Goal: Task Accomplishment & Management: Manage account settings

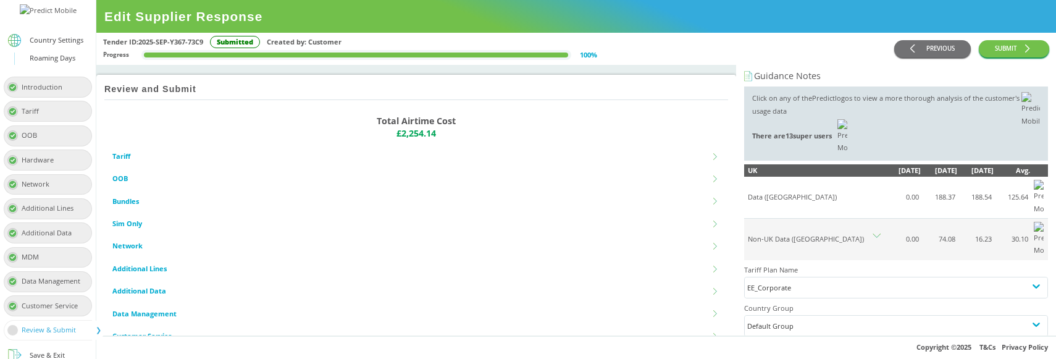
scroll to position [119, 0]
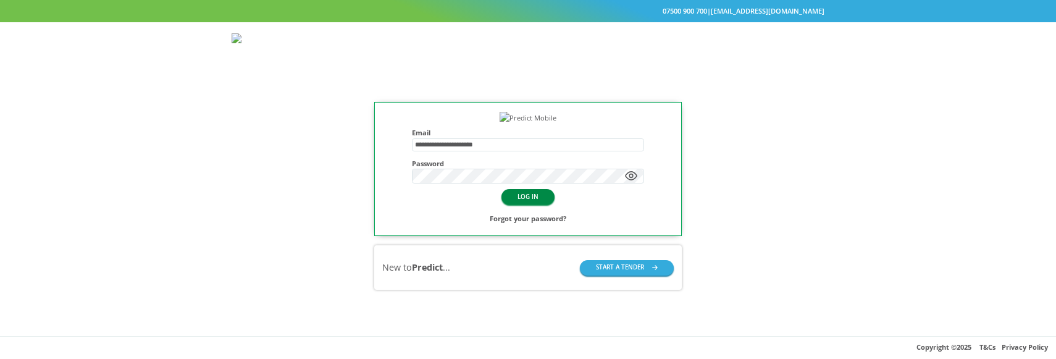
click at [527, 204] on button "LOG IN" at bounding box center [527, 196] width 53 height 15
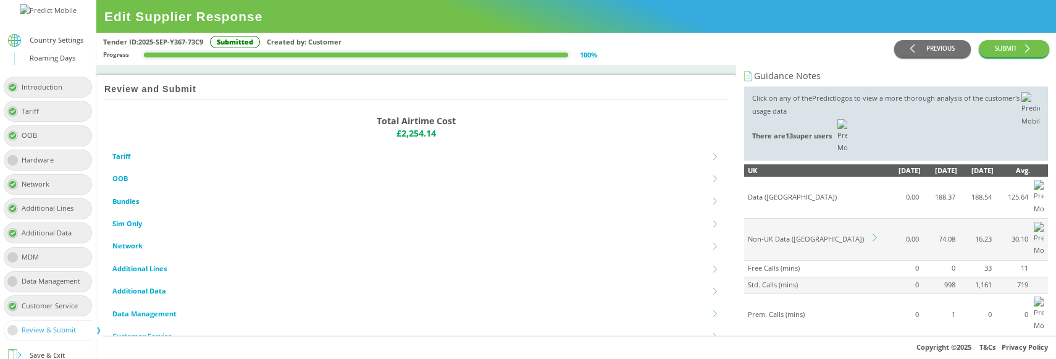
scroll to position [37, 0]
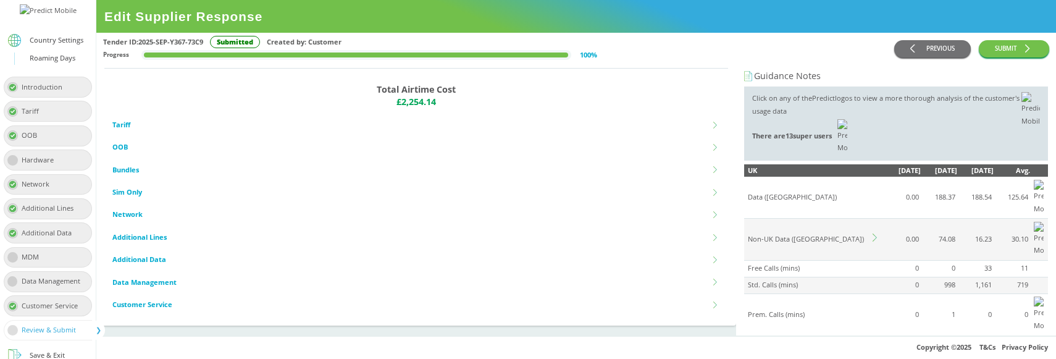
click at [713, 122] on icon at bounding box center [716, 125] width 7 height 7
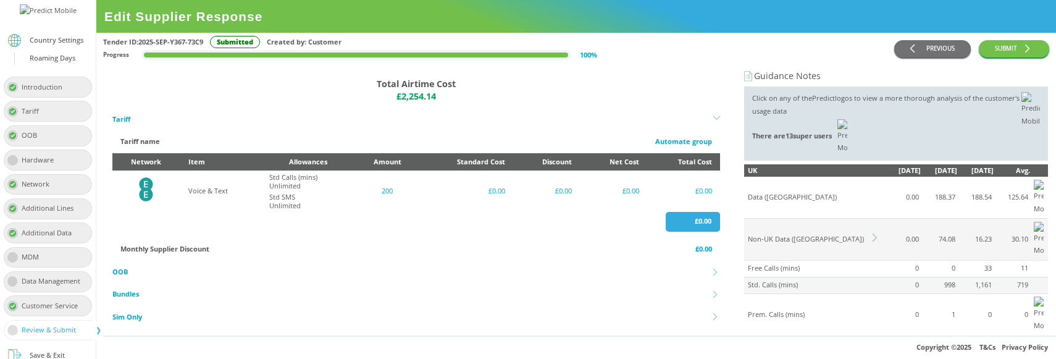
click at [180, 251] on div "Monthly Supplier Discount" at bounding box center [164, 249] width 89 height 13
click at [683, 228] on div "£0.00" at bounding box center [692, 222] width 54 height 20
click at [685, 189] on div "£0.00" at bounding box center [683, 191] width 57 height 13
click at [153, 195] on icon at bounding box center [147, 189] width 14 height 24
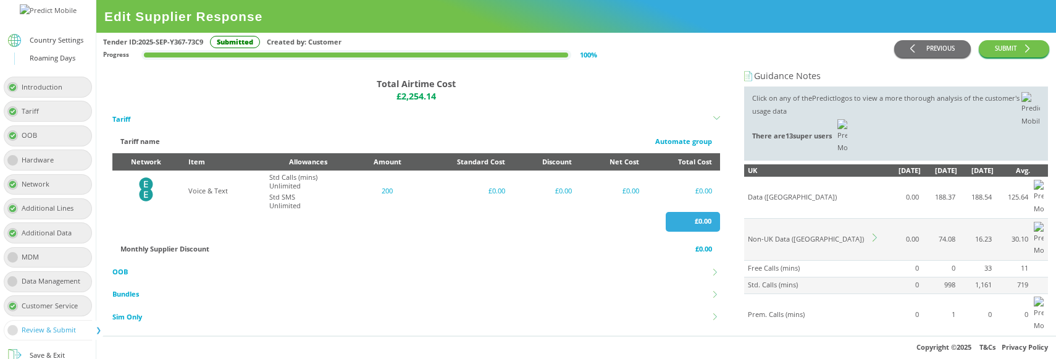
click at [165, 214] on div "£0.00" at bounding box center [415, 222] width 607 height 20
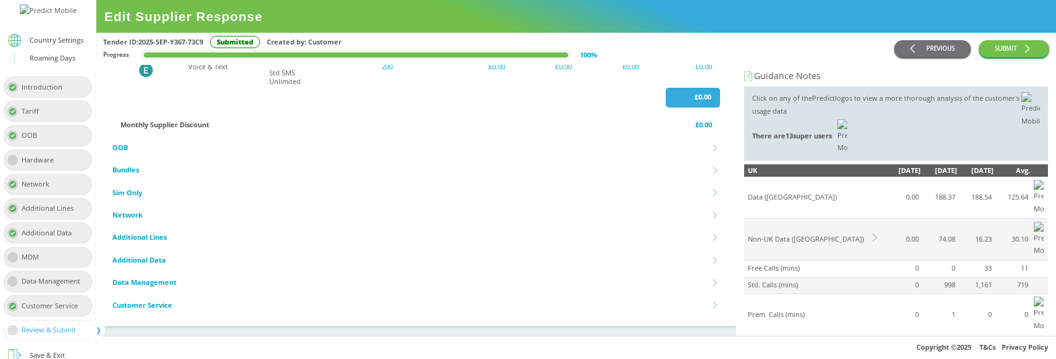
scroll to position [0, 0]
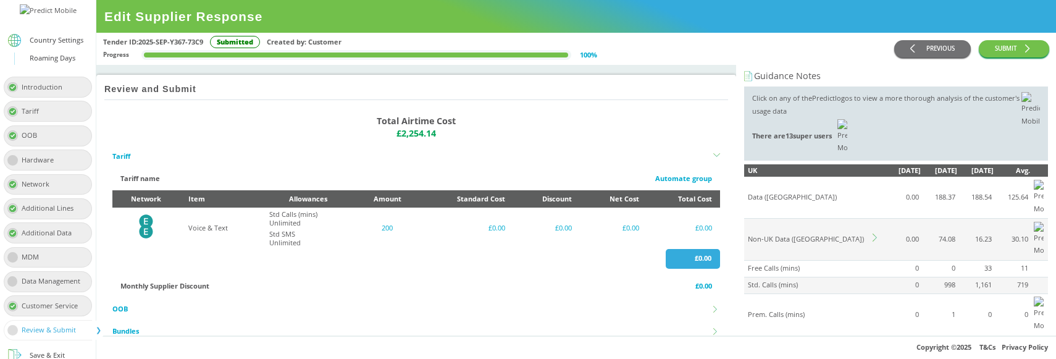
click at [152, 96] on div "Review and Submit" at bounding box center [415, 90] width 623 height 21
copy div "Review and Submit"
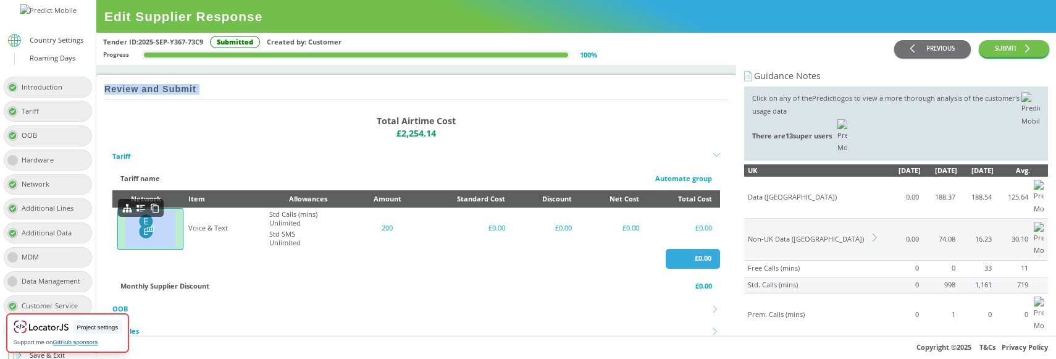
click at [151, 228] on icon at bounding box center [147, 226] width 14 height 24
click at [158, 220] on icon "EE Logo" at bounding box center [146, 226] width 24 height 24
click at [148, 229] on icon at bounding box center [147, 226] width 14 height 24
click at [144, 225] on icon at bounding box center [147, 226] width 14 height 24
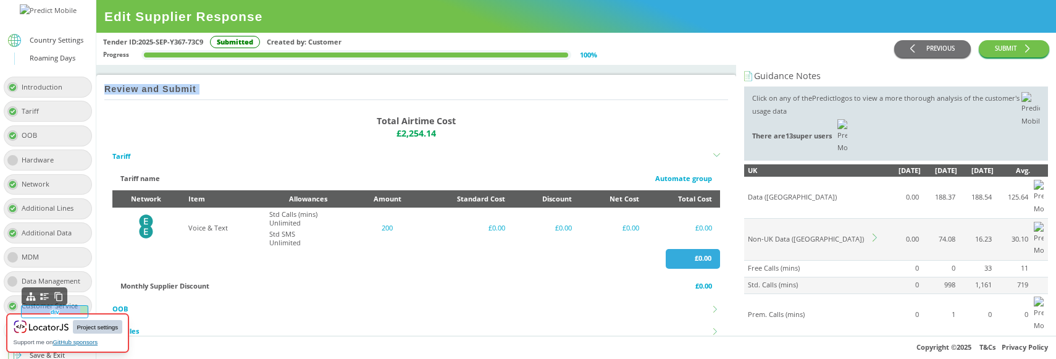
click at [96, 326] on button "Project settings" at bounding box center [97, 327] width 49 height 14
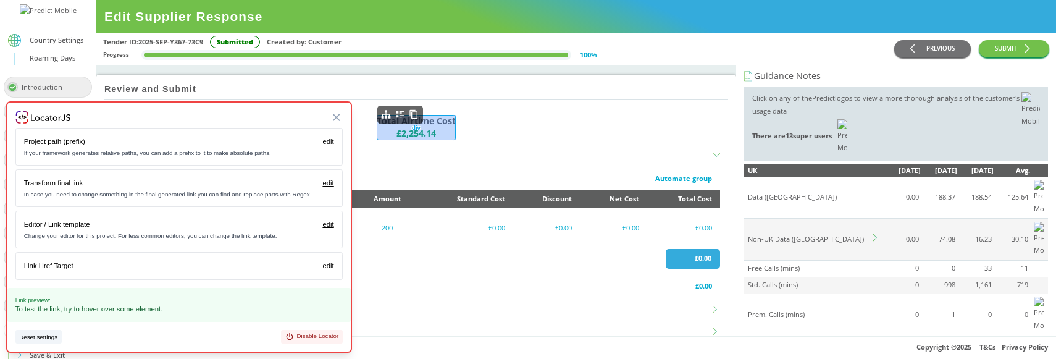
click at [385, 138] on div "Total Airtime Cost £2,254.14" at bounding box center [416, 128] width 79 height 26
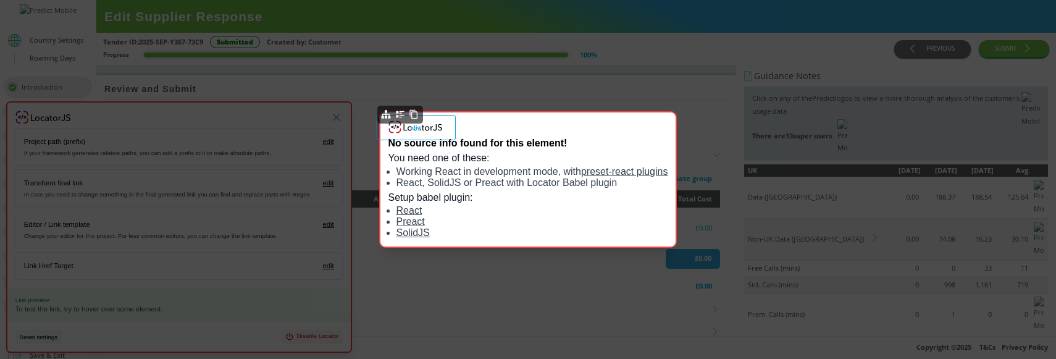
click at [490, 72] on div "No source info found for this element! You need one of these: Working React in …" at bounding box center [528, 179] width 1056 height 359
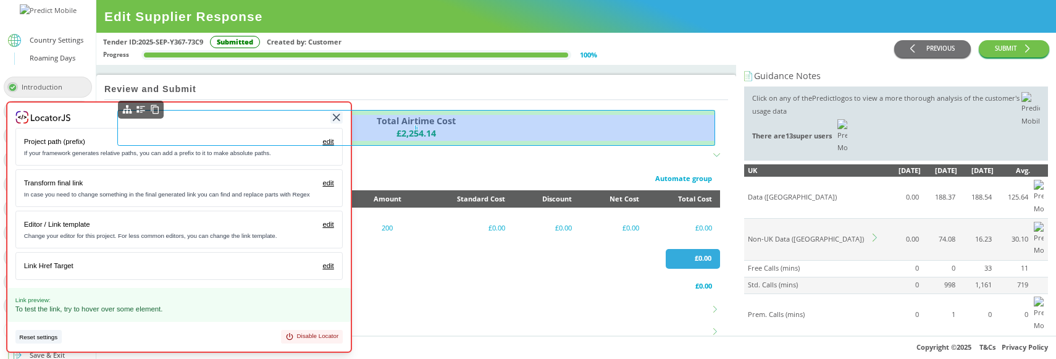
click at [336, 115] on icon at bounding box center [336, 117] width 12 height 12
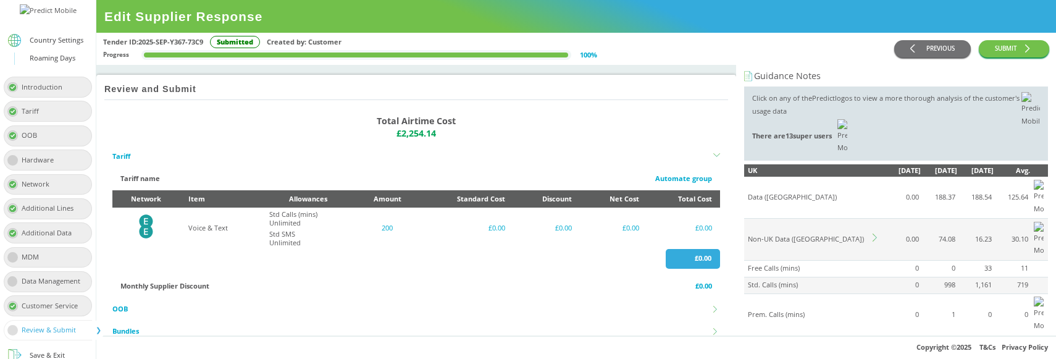
click at [142, 177] on div "Tariff name" at bounding box center [140, 178] width 40 height 13
click at [159, 177] on div "Tariff name" at bounding box center [140, 178] width 40 height 13
copy div "Tariff name"
drag, startPoint x: 144, startPoint y: 200, endPoint x: 810, endPoint y: 10, distance: 692.1
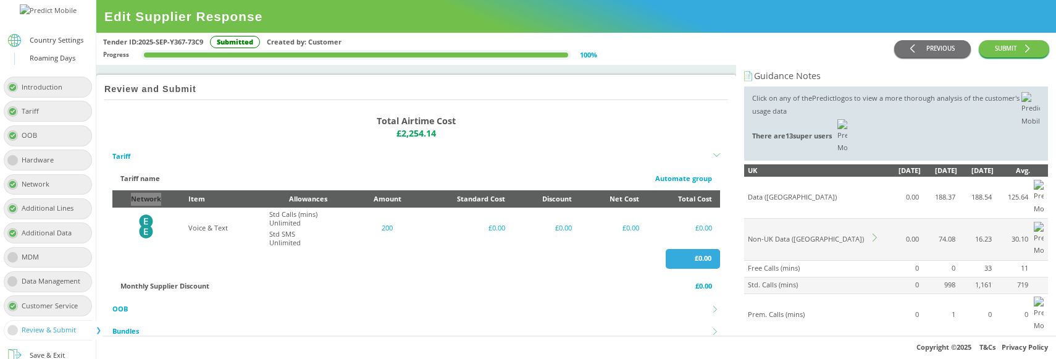
click at [0, 0] on div "Country Settings Roaming Days Introduction Tariff OOB Hardware Network Addition…" at bounding box center [528, 179] width 1056 height 359
click at [312, 248] on td "Std Calls (mins) Unlimited Std SMS Unlimited" at bounding box center [308, 227] width 94 height 41
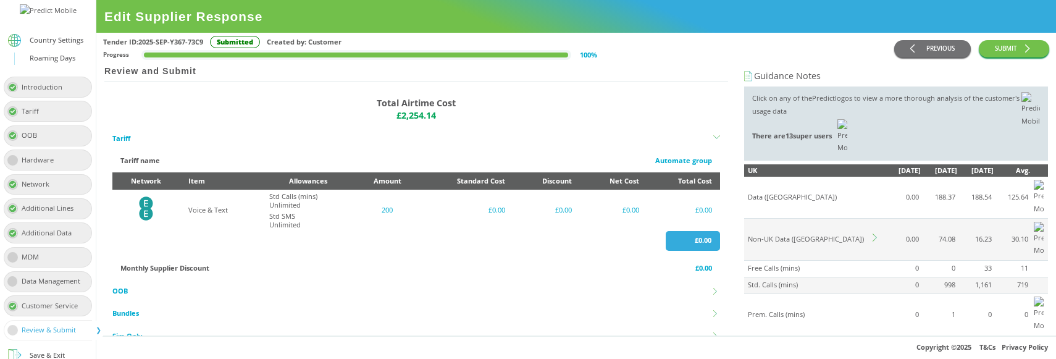
scroll to position [25, 0]
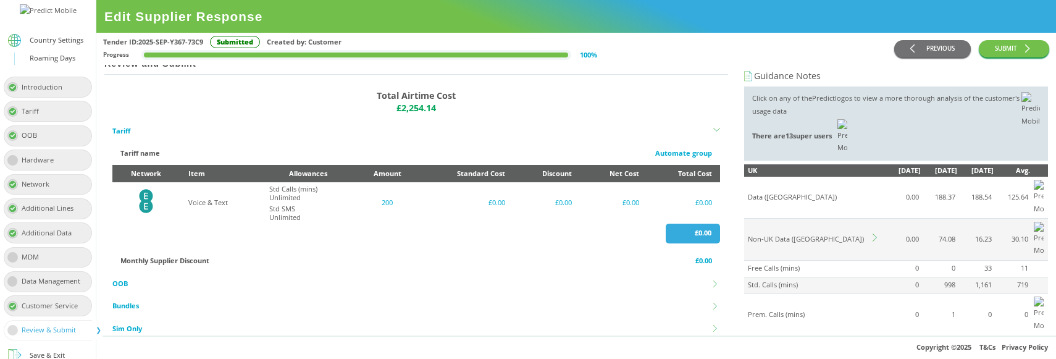
click at [137, 154] on div "Tariff name" at bounding box center [140, 153] width 40 height 13
copy div "Tariff name"
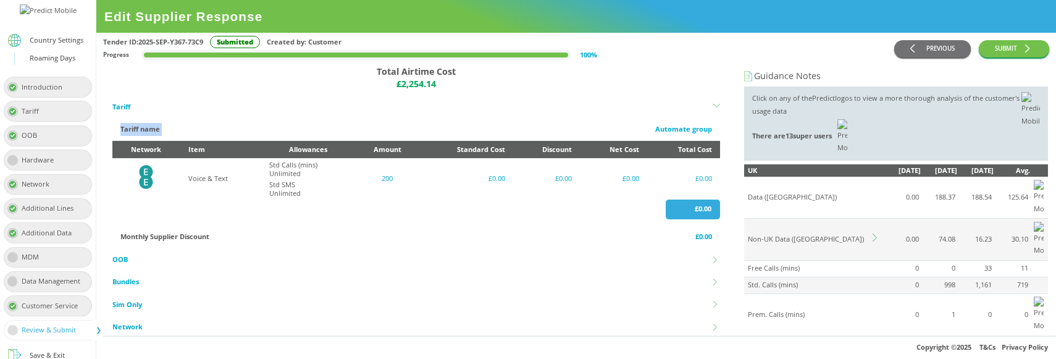
scroll to position [51, 0]
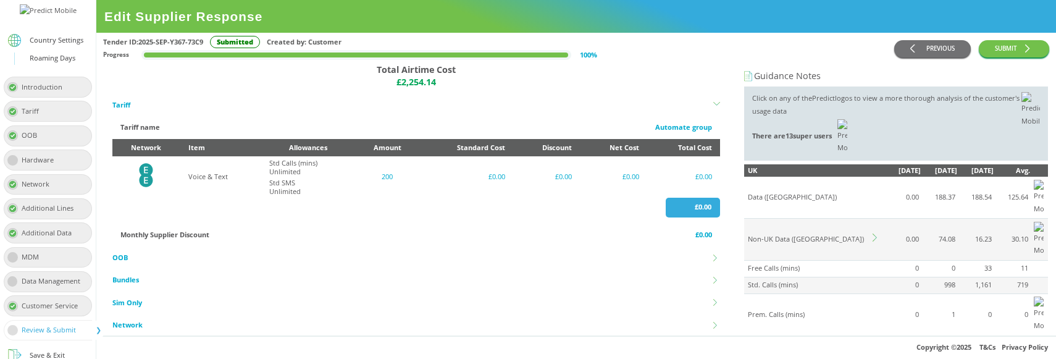
click at [170, 232] on div "Monthly Supplier Discount" at bounding box center [164, 234] width 89 height 13
copy div "Monthly Supplier Discount"
click at [876, 233] on icon at bounding box center [876, 237] width 8 height 8
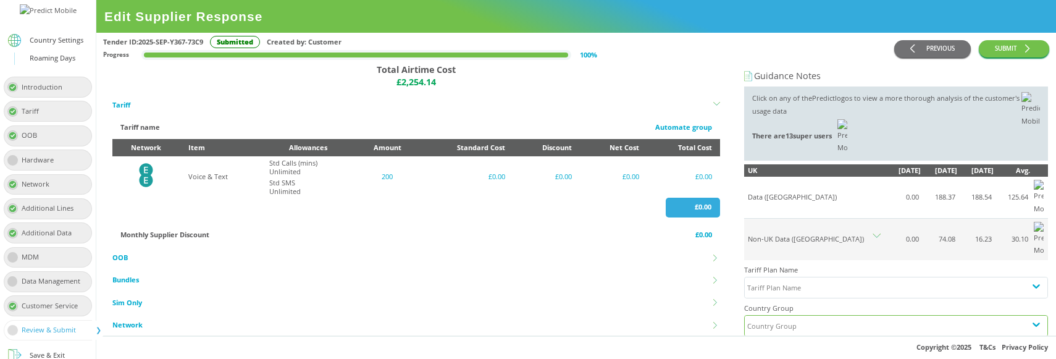
click at [796, 315] on div "Country Group" at bounding box center [884, 325] width 280 height 20
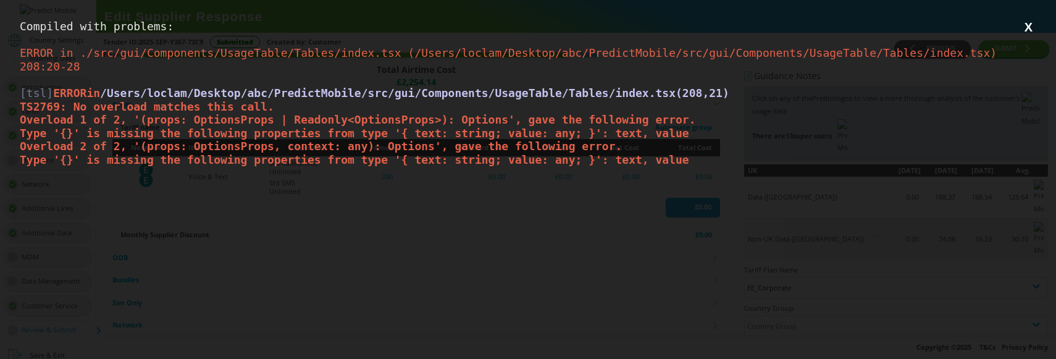
scroll to position [0, 0]
click at [593, 206] on div "Compiled with problems: X ERROR in ./src/gui/Components/UsageTable/Tables/index…" at bounding box center [528, 179] width 1056 height 359
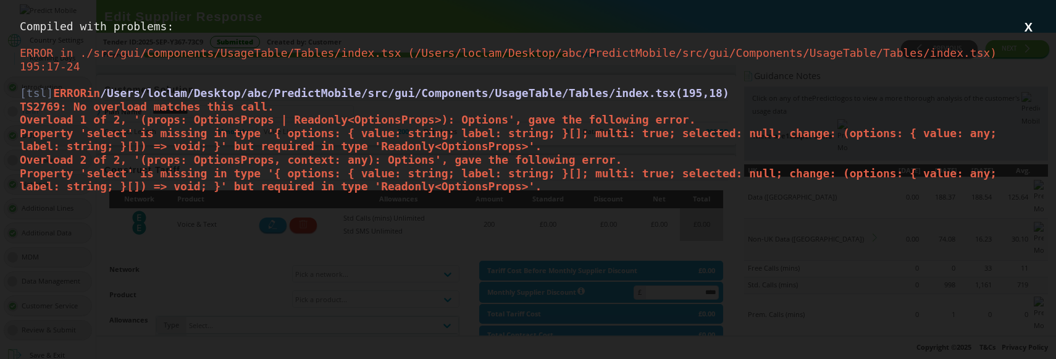
click at [548, 214] on div "ERROR in ./src/gui/Components/UsageTable/Tables/index.tsx (/Users/loclam/Deskto…" at bounding box center [528, 132] width 1016 height 173
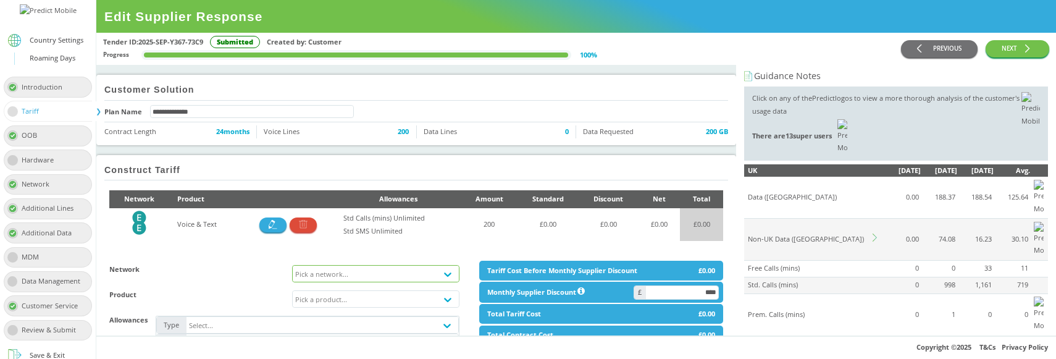
click at [402, 267] on div "Pick a network..." at bounding box center [364, 273] width 143 height 16
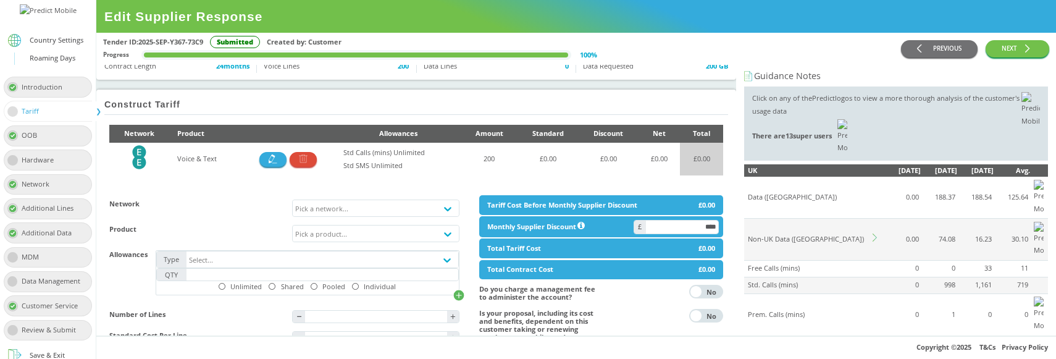
scroll to position [67, 0]
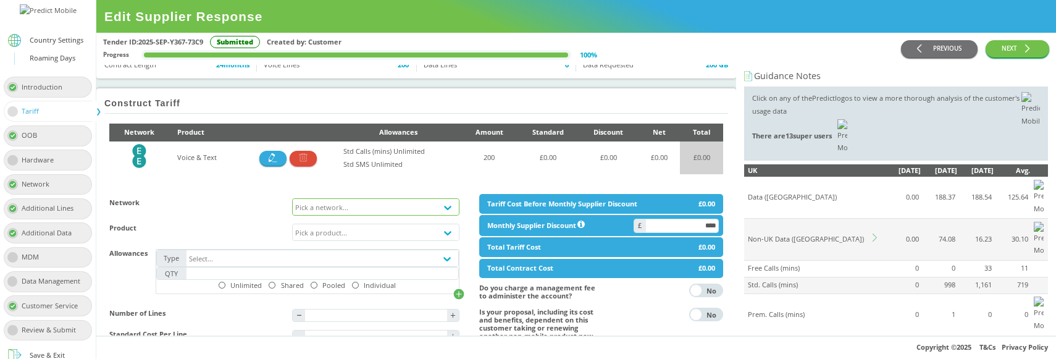
click at [338, 209] on div "Pick a network..." at bounding box center [321, 206] width 53 height 8
click at [352, 207] on div "Pick a network..." at bounding box center [364, 207] width 143 height 16
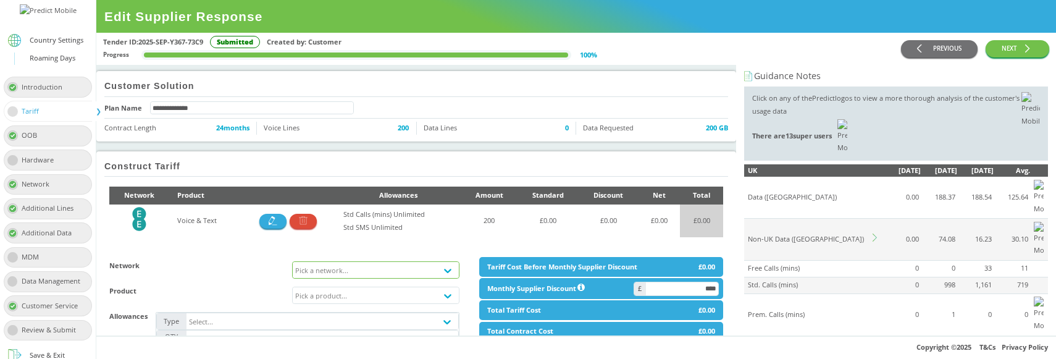
scroll to position [0, 0]
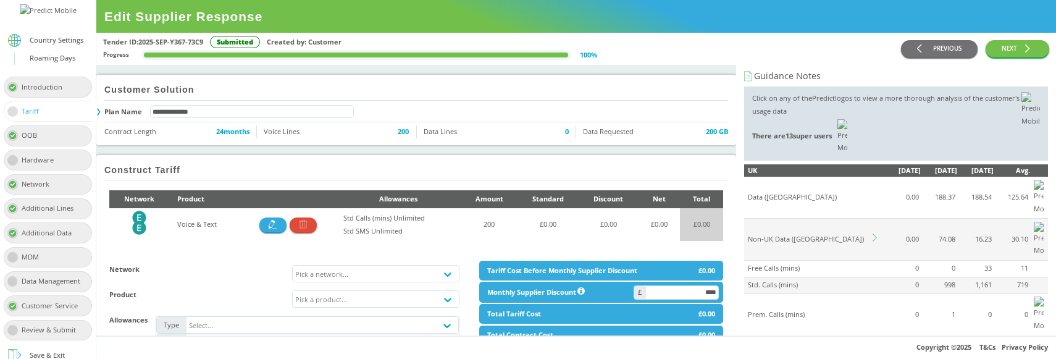
click at [876, 233] on icon at bounding box center [876, 237] width 8 height 8
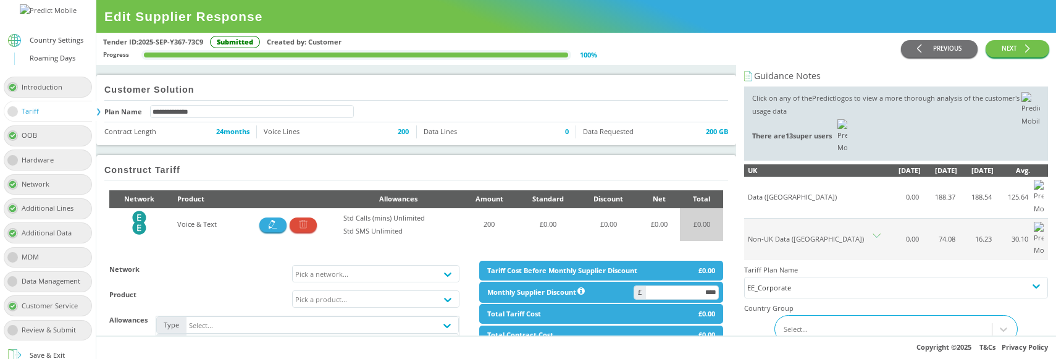
click at [822, 319] on div "Select..." at bounding box center [884, 329] width 215 height 20
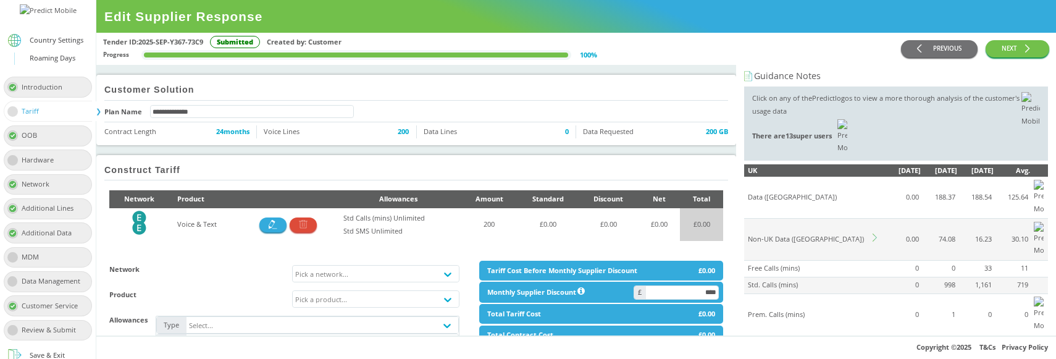
click at [877, 233] on icon at bounding box center [876, 237] width 8 height 8
click at [815, 315] on div "Country Group" at bounding box center [884, 325] width 280 height 20
click at [794, 343] on div "Default Group" at bounding box center [895, 354] width 302 height 23
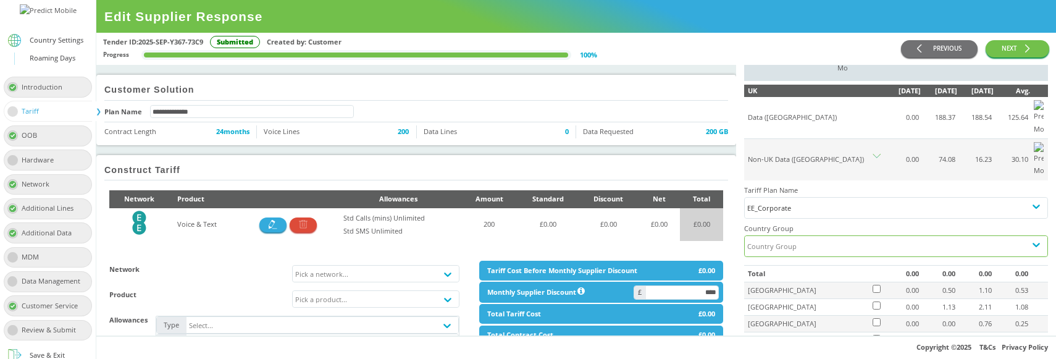
scroll to position [79, 0]
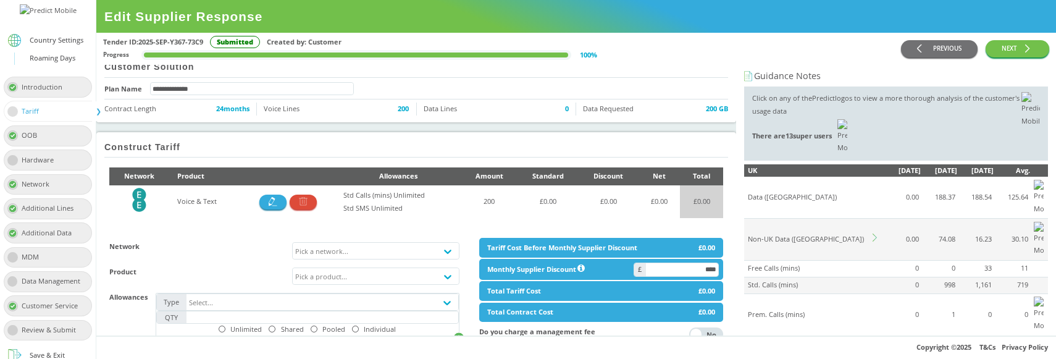
scroll to position [27, 0]
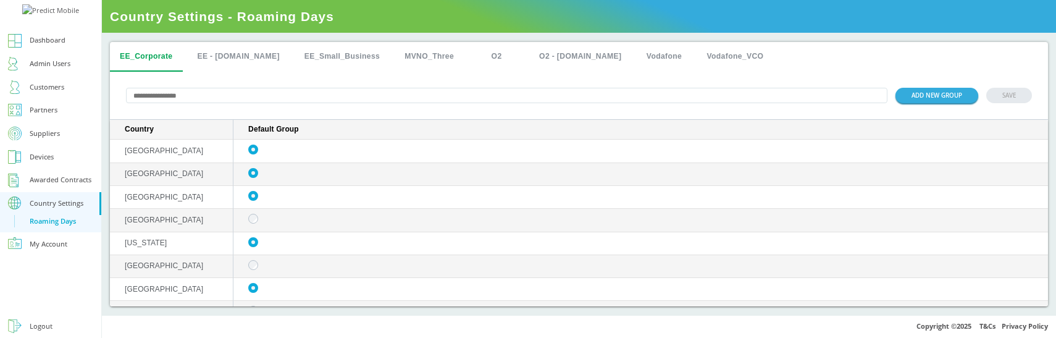
click at [238, 96] on input "text" at bounding box center [506, 95] width 761 height 15
click at [206, 101] on input "*****" at bounding box center [506, 95] width 761 height 15
type input "*****"
click at [188, 94] on input "text" at bounding box center [506, 95] width 761 height 15
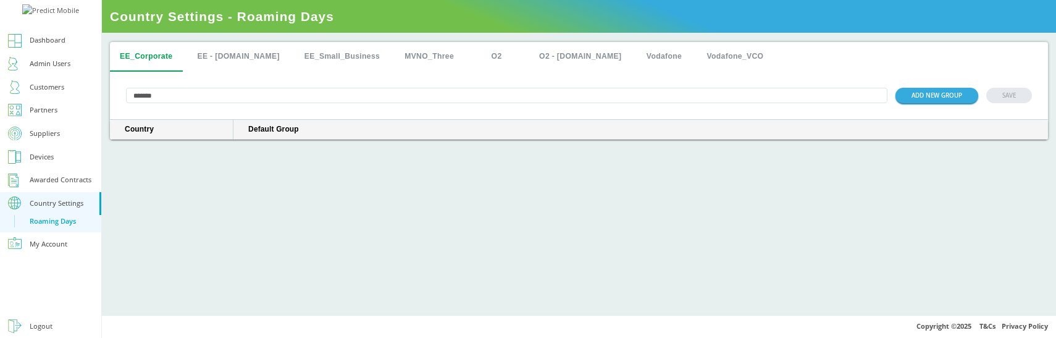
type input "*******"
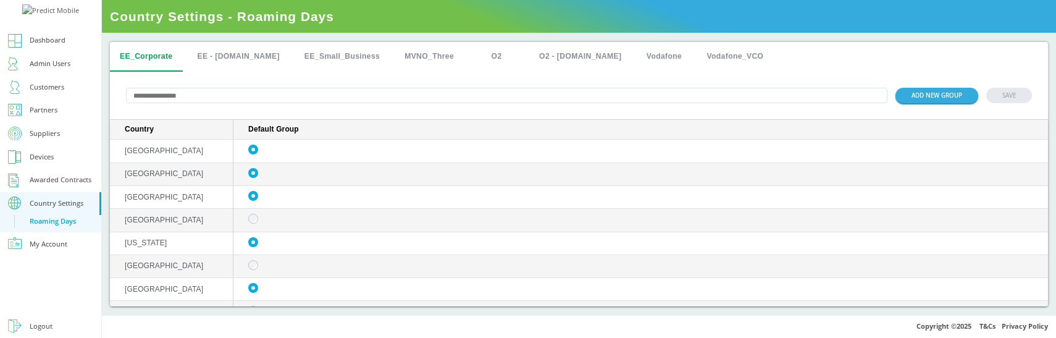
click at [217, 101] on input "text" at bounding box center [506, 95] width 761 height 15
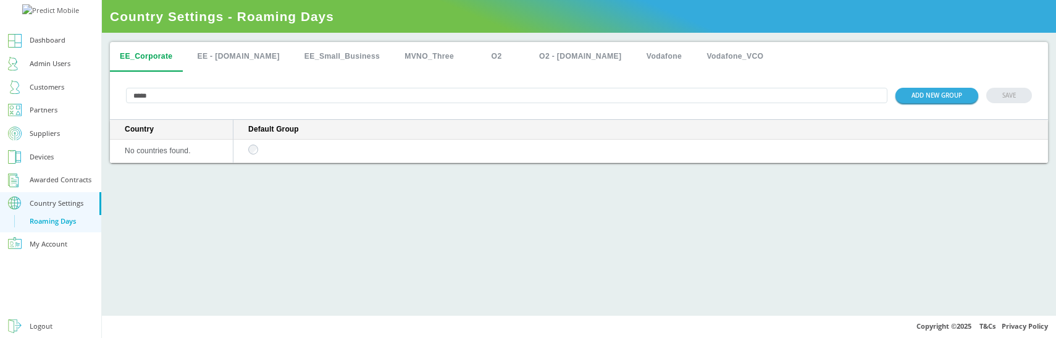
type input "*****"
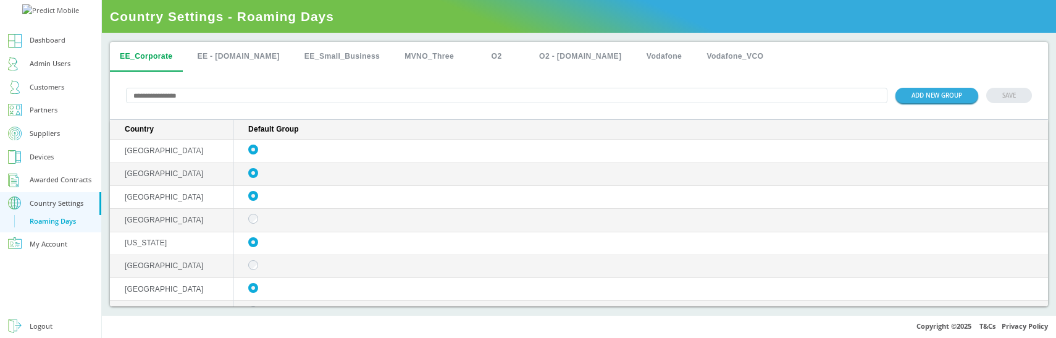
click at [205, 99] on input "text" at bounding box center [506, 95] width 761 height 15
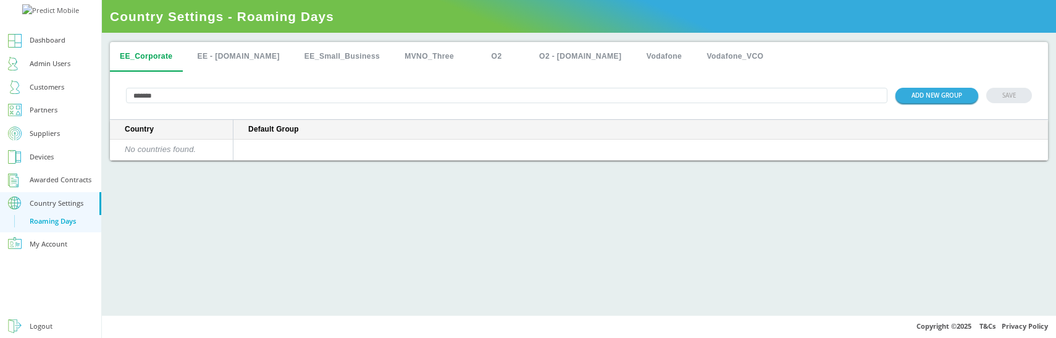
type input "*******"
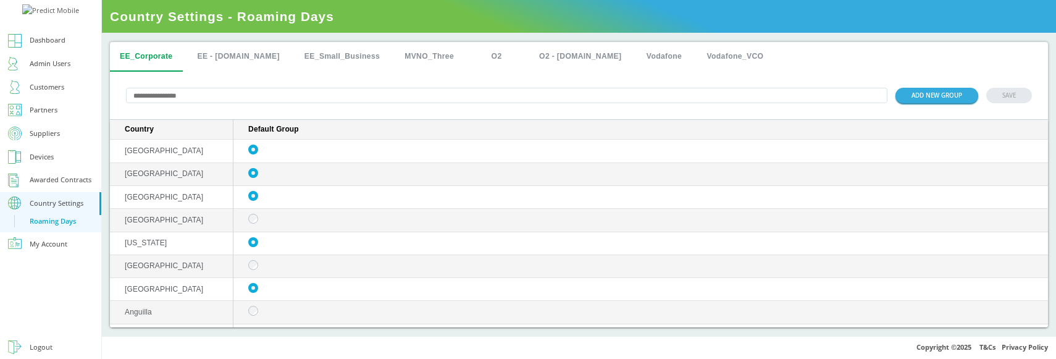
drag, startPoint x: 170, startPoint y: 361, endPoint x: 748, endPoint y: 10, distance: 675.9
click at [0, 0] on div "Dashboard Admin Users Customers Partners Suppliers Devices Awarded Contracts Co…" at bounding box center [528, 179] width 1056 height 359
click at [446, 96] on input "text" at bounding box center [506, 95] width 761 height 15
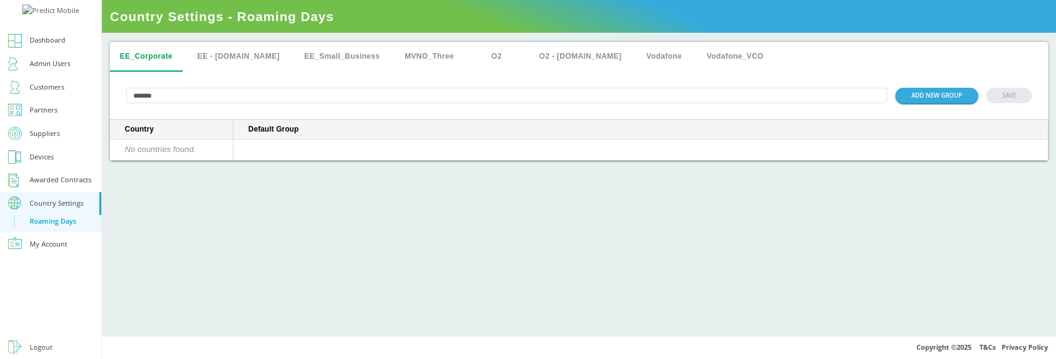
type input "********"
